Goal: Information Seeking & Learning: Learn about a topic

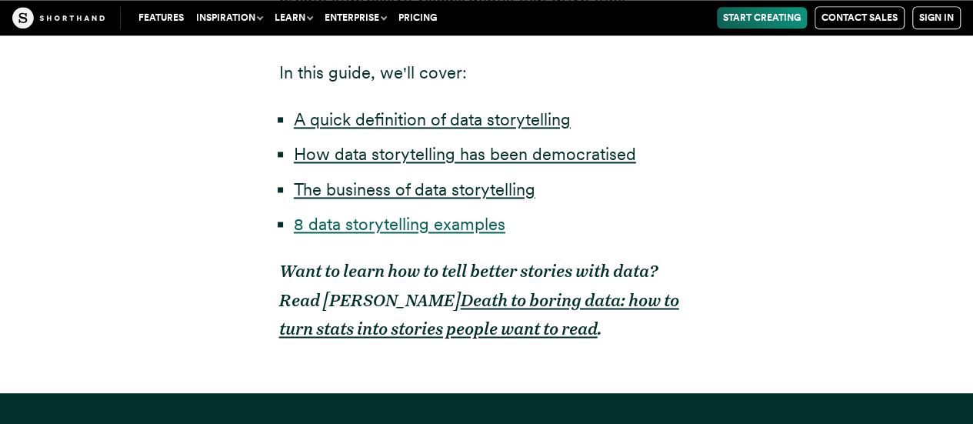
click at [348, 229] on link "8 data storytelling examples" at bounding box center [400, 224] width 212 height 20
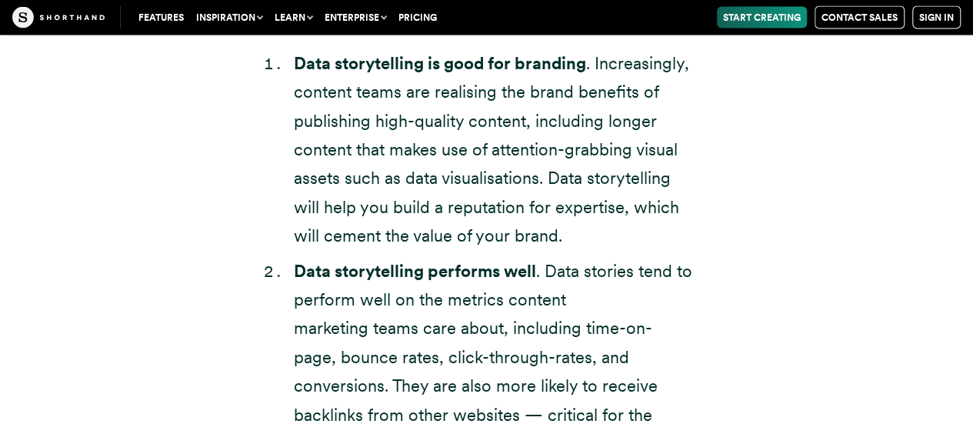
scroll to position [5383, 0]
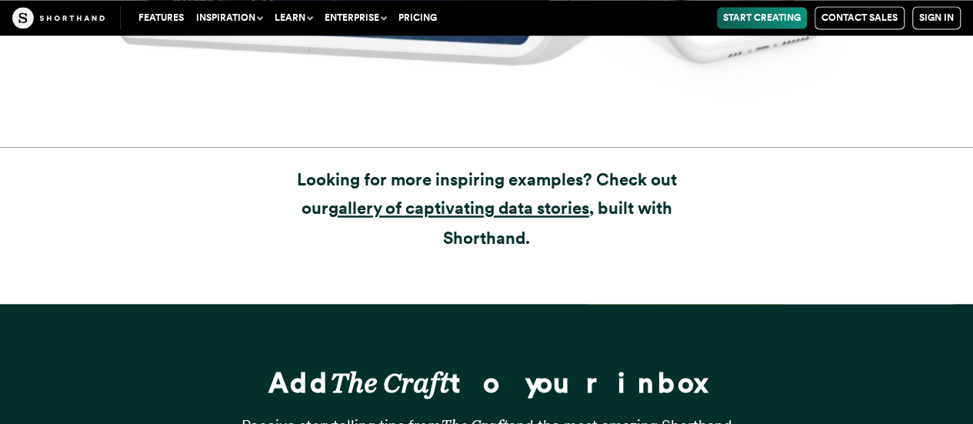
scroll to position [15833, 0]
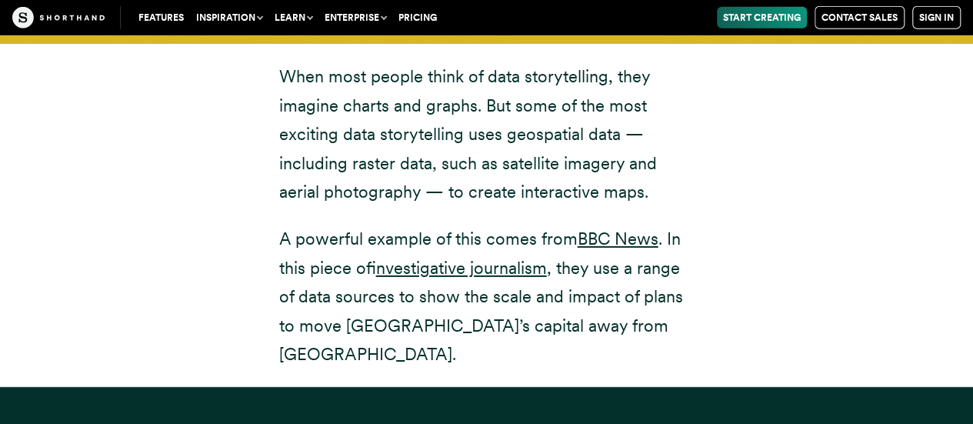
scroll to position [11005, 0]
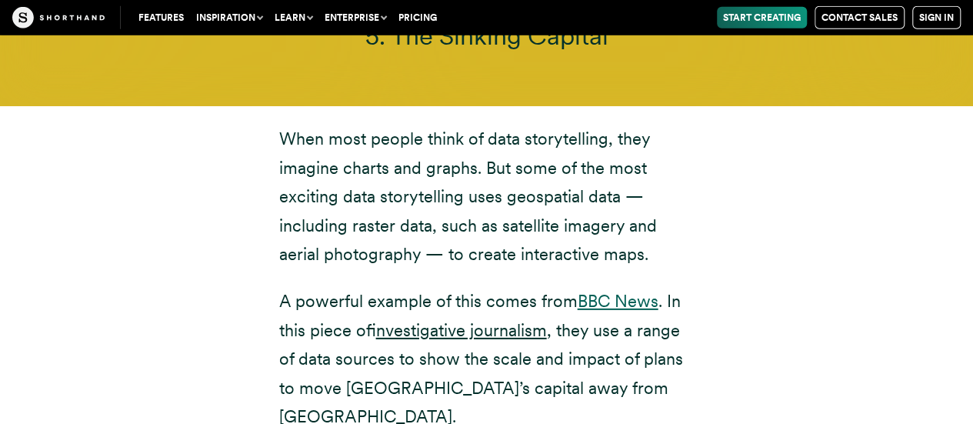
click at [632, 291] on link "BBC News" at bounding box center [618, 301] width 81 height 20
click at [540, 320] on link "investigative journalism" at bounding box center [461, 330] width 171 height 20
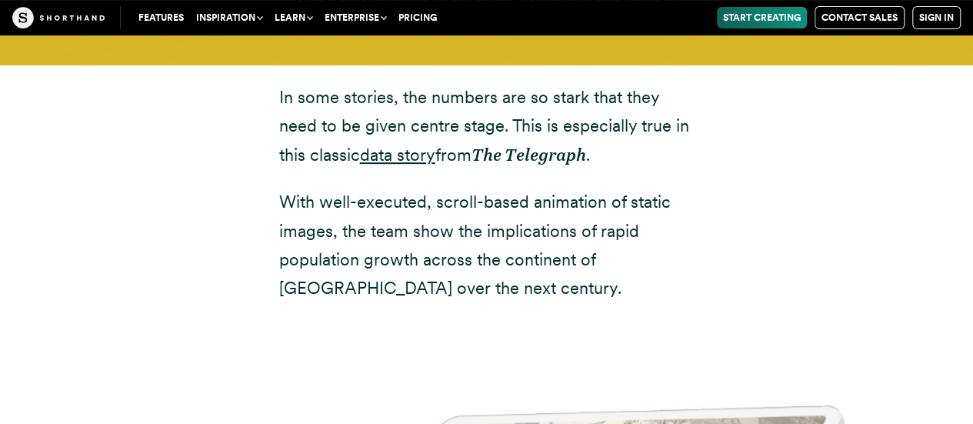
scroll to position [11773, 0]
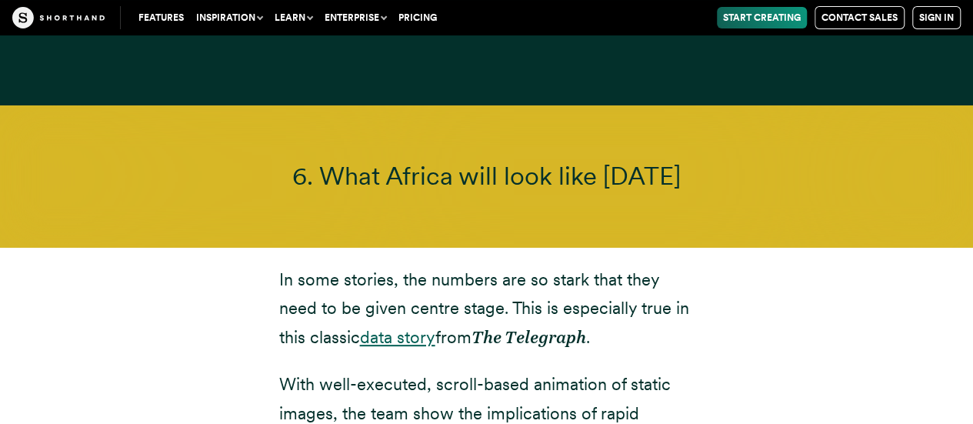
click at [382, 327] on link "data story" at bounding box center [397, 337] width 75 height 20
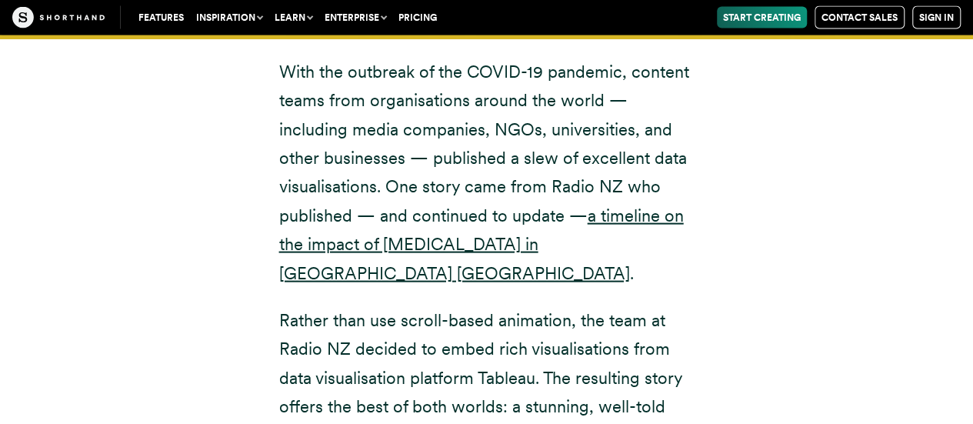
scroll to position [13248, 0]
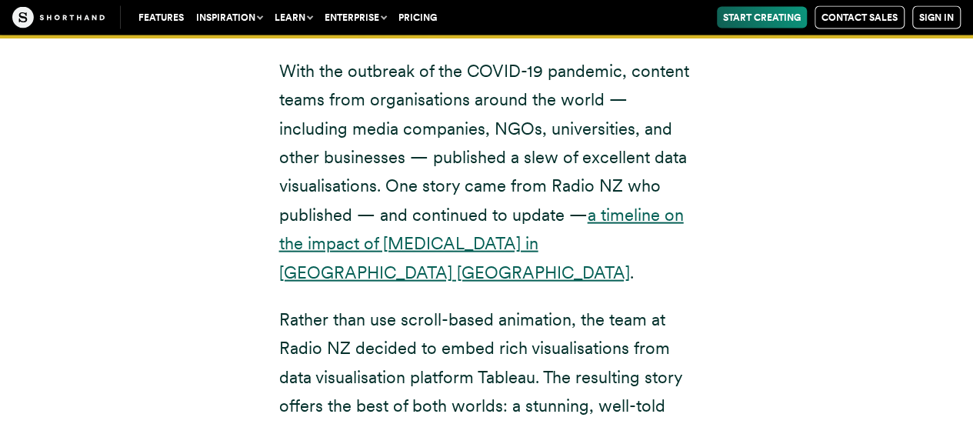
click at [453, 205] on link "a timeline on the impact of [MEDICAL_DATA] in [GEOGRAPHIC_DATA] [GEOGRAPHIC_DAT…" at bounding box center [481, 244] width 405 height 78
